Goal: Navigation & Orientation: Go to known website

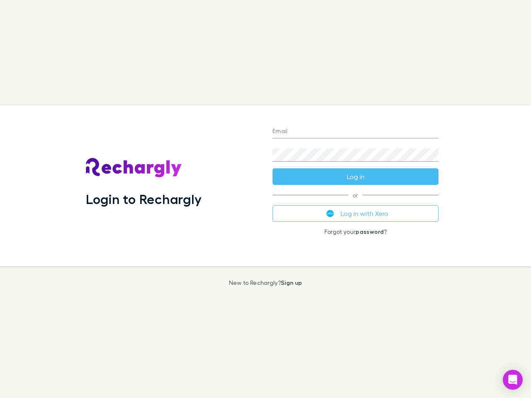
click at [266, 199] on div "Login to Rechargly" at bounding box center [172, 185] width 187 height 161
click at [356, 132] on input "Email" at bounding box center [356, 131] width 166 height 13
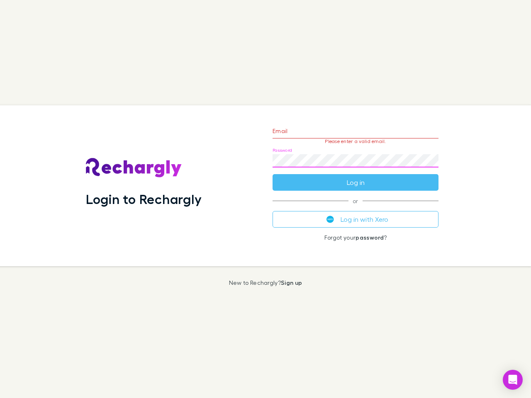
click at [356, 177] on form "Email Please enter a valid email. Password Log in" at bounding box center [356, 155] width 166 height 72
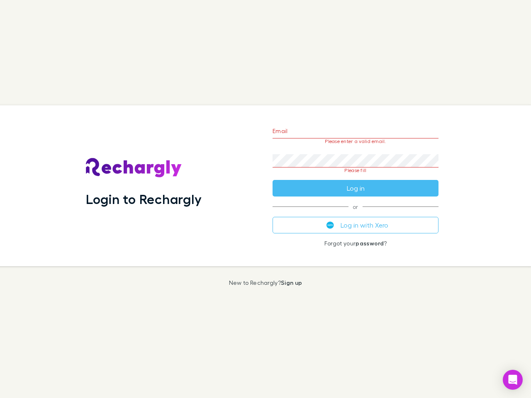
click at [356, 214] on div "Email Please enter a valid email. Password Please fill Log in or Log in with Xe…" at bounding box center [355, 185] width 179 height 161
click at [513, 380] on icon "Open Intercom Messenger" at bounding box center [513, 380] width 9 height 10
